Goal: Register for event/course

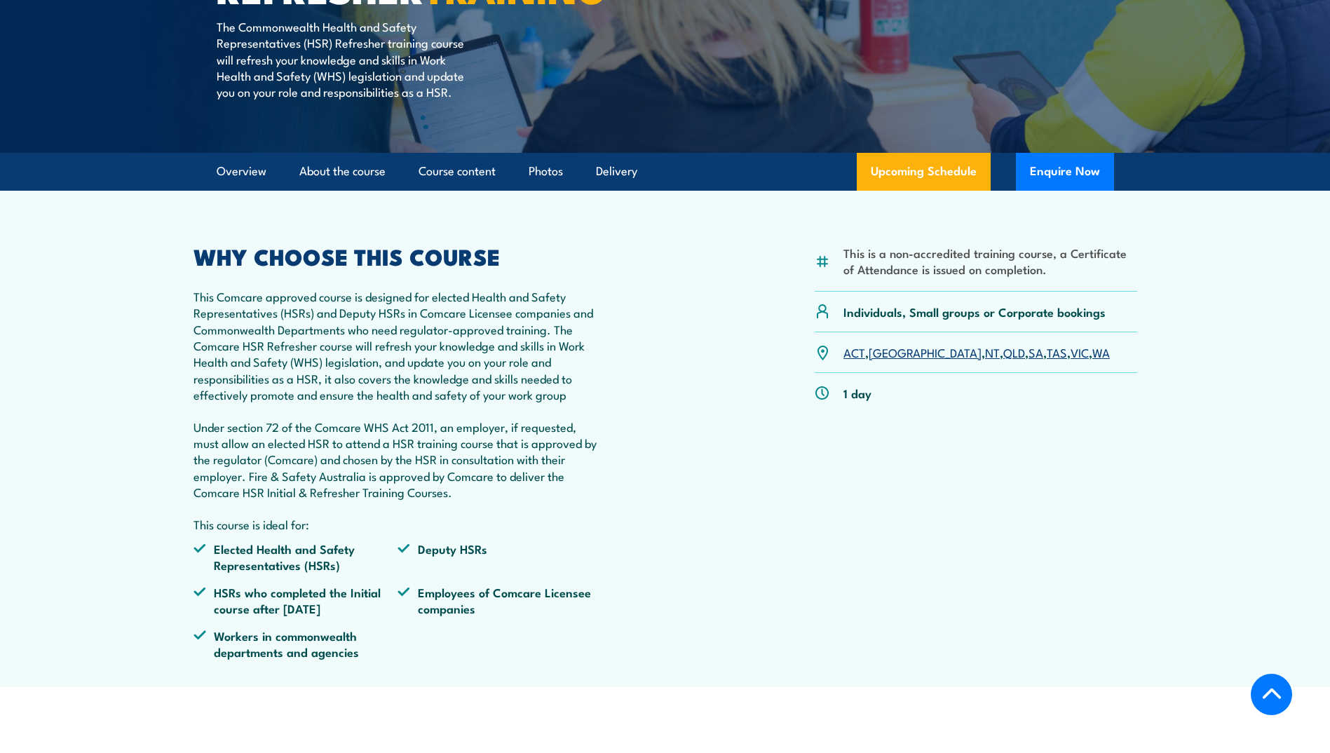
click at [891, 360] on link "[GEOGRAPHIC_DATA]" at bounding box center [924, 351] width 113 height 17
